Goal: Navigation & Orientation: Find specific page/section

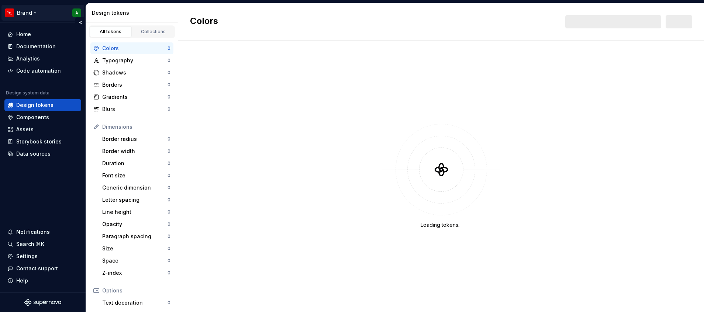
click at [34, 10] on html "Brand A Home Documentation Analytics Code automation Design system data Design …" at bounding box center [352, 156] width 704 height 312
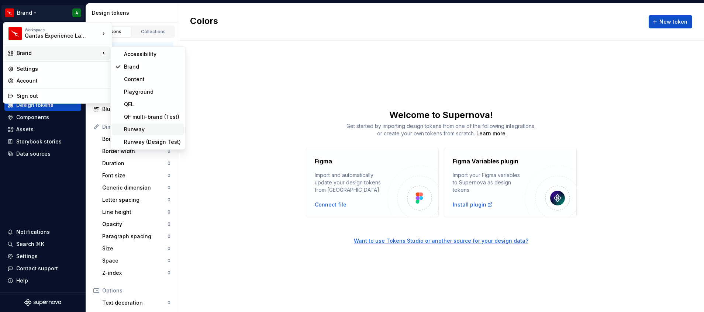
click at [157, 130] on div "Runway" at bounding box center [152, 129] width 57 height 7
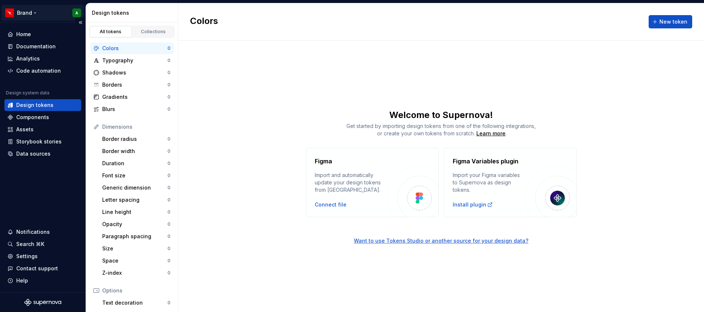
click at [27, 11] on html "Brand A Home Documentation Analytics Code automation Design system data Design …" at bounding box center [352, 156] width 704 height 312
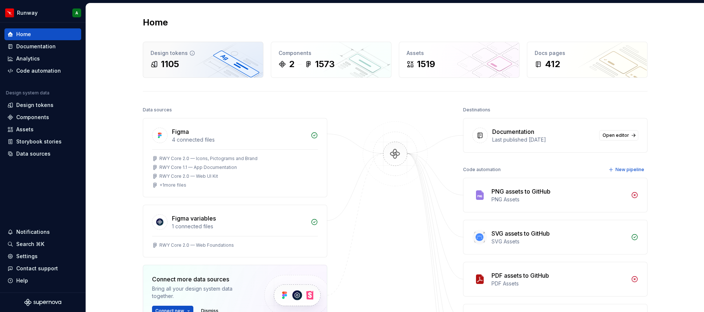
click at [198, 67] on div "1105" at bounding box center [202, 64] width 105 height 12
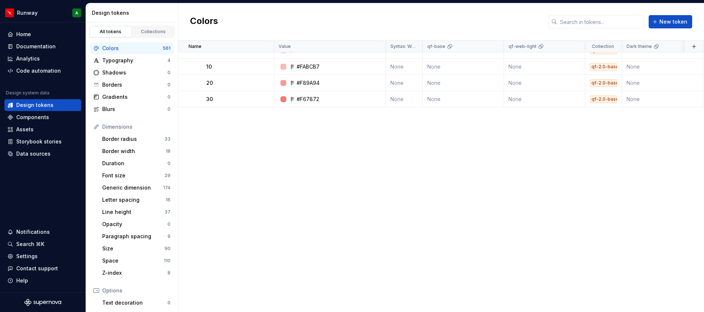
scroll to position [167, 0]
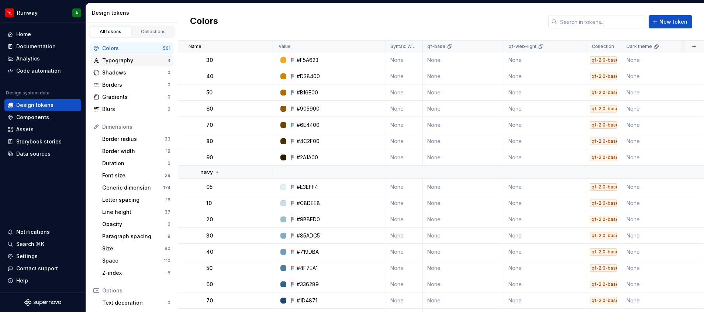
click at [129, 62] on div "Typography" at bounding box center [134, 60] width 65 height 7
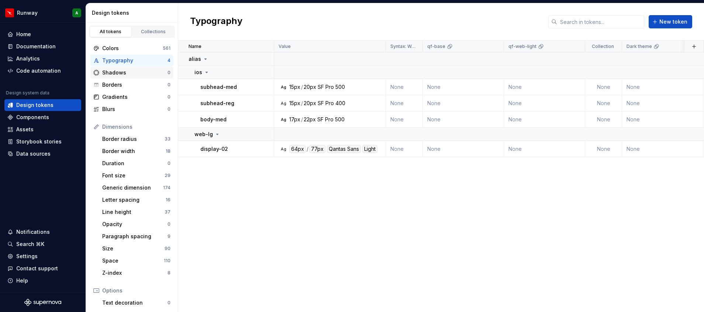
click at [119, 72] on div "Shadows" at bounding box center [134, 72] width 65 height 7
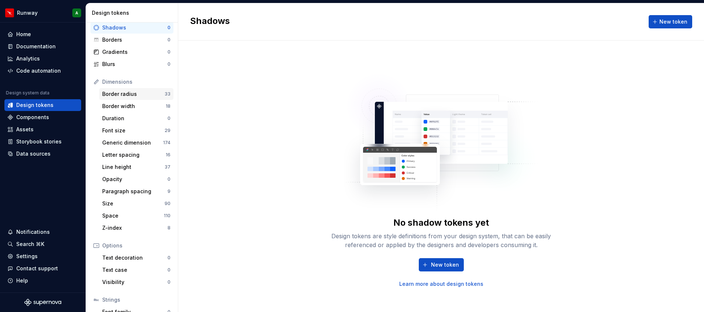
scroll to position [92, 0]
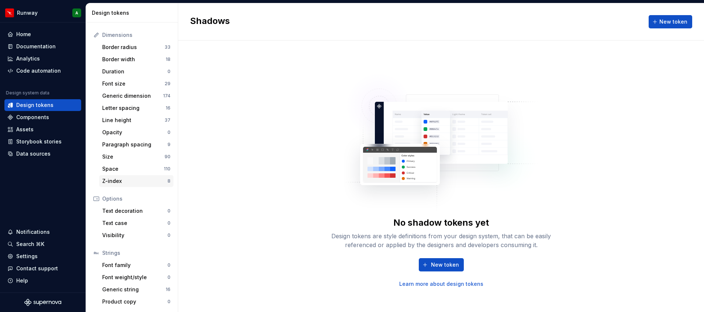
click at [132, 178] on div "Z-index" at bounding box center [134, 180] width 65 height 7
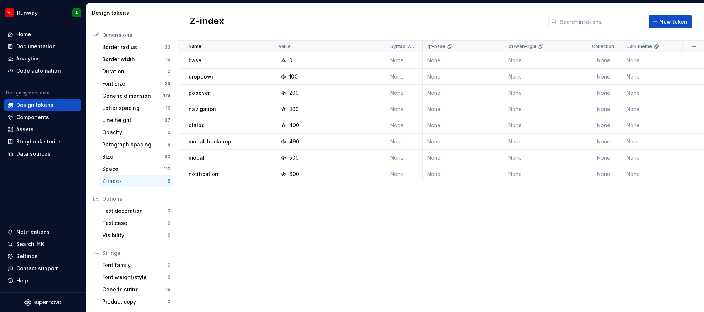
click at [132, 178] on div "Z-index" at bounding box center [134, 180] width 65 height 7
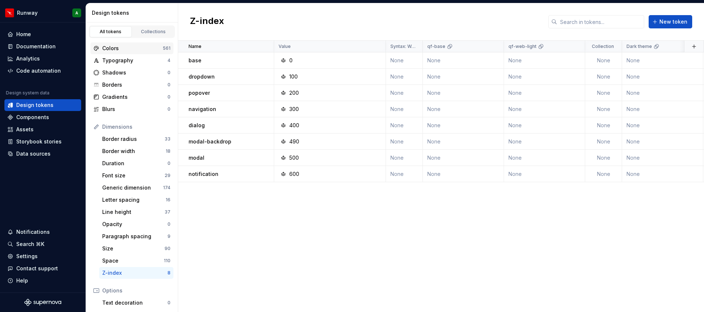
click at [138, 45] on div "Colors" at bounding box center [132, 48] width 60 height 7
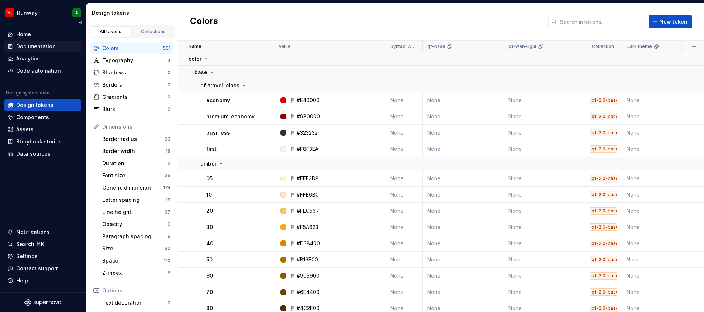
click at [48, 46] on div "Documentation" at bounding box center [35, 46] width 39 height 7
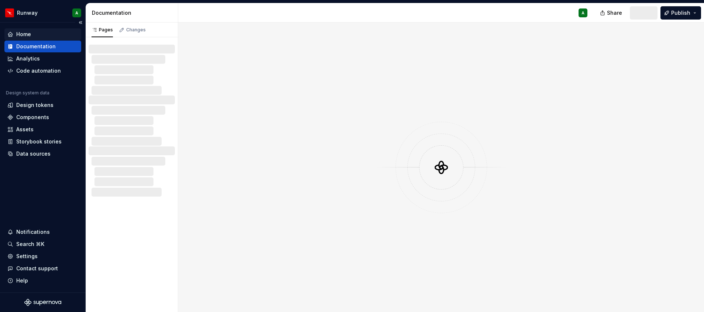
click at [39, 34] on div "Home" at bounding box center [42, 34] width 71 height 7
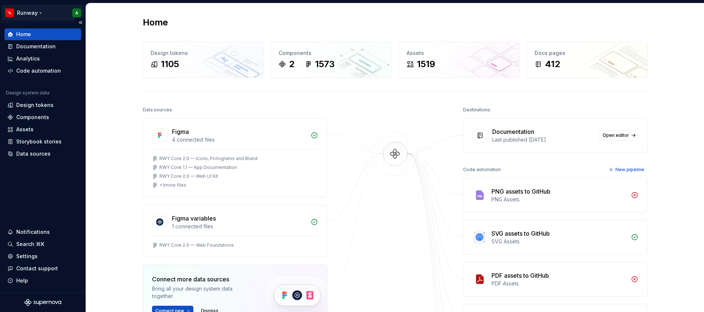
click at [34, 11] on html "Runway A Home Documentation Analytics Code automation Design system data Design…" at bounding box center [352, 156] width 704 height 312
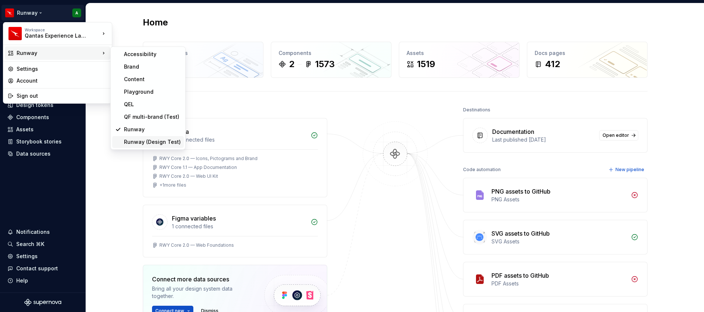
click at [153, 138] on div "Runway (Design Test)" at bounding box center [148, 142] width 72 height 12
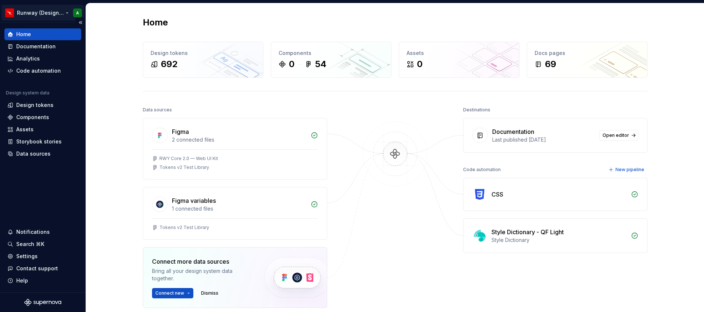
click at [44, 15] on html "Runway (Design Test) A Home Documentation Analytics Code automation Design syst…" at bounding box center [352, 156] width 704 height 312
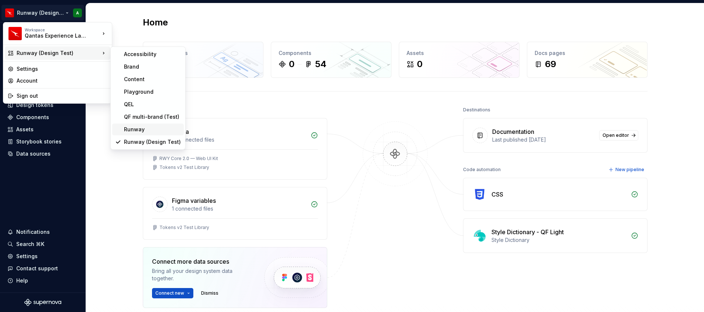
click at [161, 132] on div "Runway" at bounding box center [152, 129] width 57 height 7
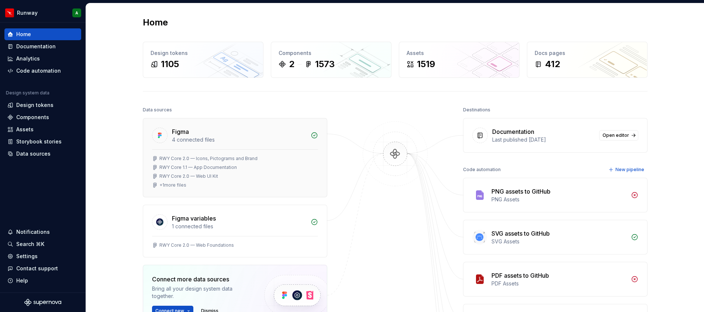
click at [246, 132] on div "Figma" at bounding box center [239, 131] width 134 height 9
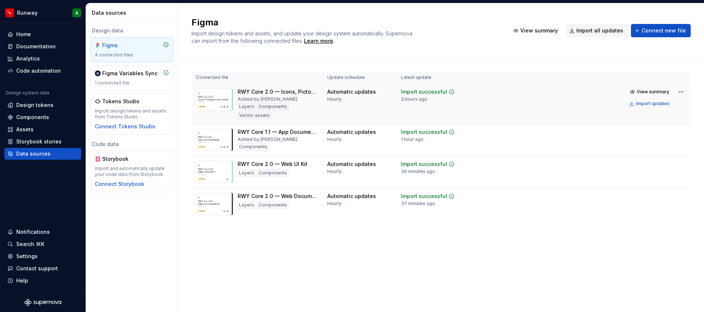
click at [494, 104] on td at bounding box center [505, 104] width 65 height 40
click at [676, 89] on html "Runway A Home Documentation Analytics Code automation Design system data Design…" at bounding box center [352, 156] width 704 height 312
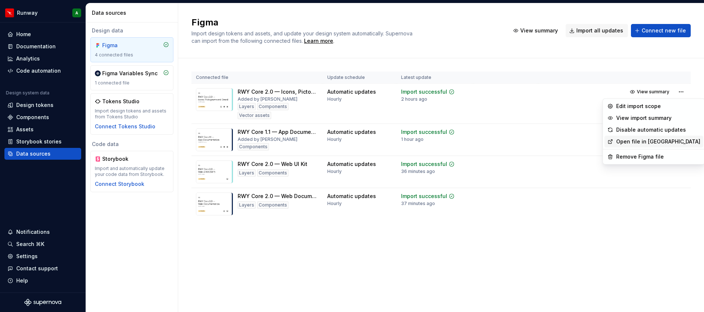
click at [662, 142] on link "Open file in [GEOGRAPHIC_DATA]" at bounding box center [658, 141] width 84 height 7
